Goal: Task Accomplishment & Management: Manage account settings

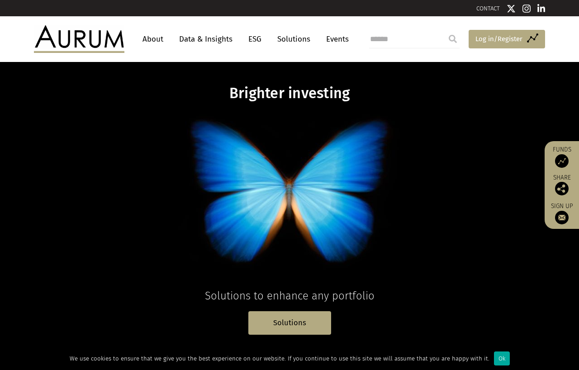
click at [495, 38] on span "Log in/Register" at bounding box center [499, 38] width 47 height 11
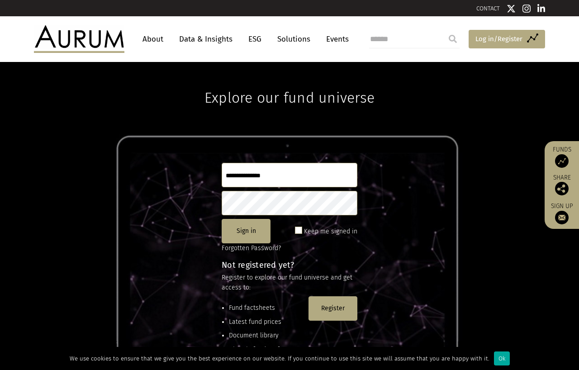
click at [488, 39] on span "Log in/Register" at bounding box center [499, 38] width 47 height 11
click at [254, 171] on input "text" at bounding box center [290, 175] width 136 height 24
type input "*"
